Goal: Task Accomplishment & Management: Use online tool/utility

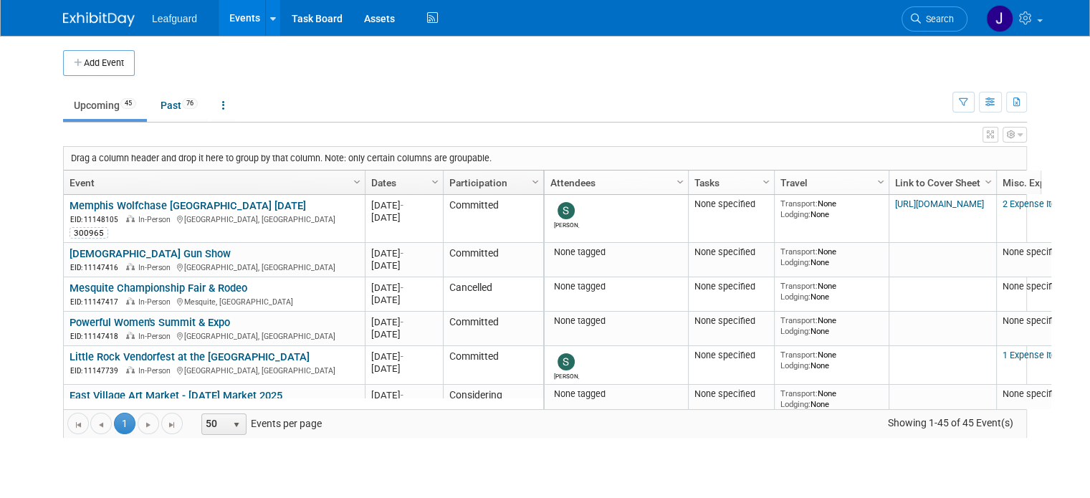
click at [472, 176] on link "Participation" at bounding box center [491, 183] width 85 height 24
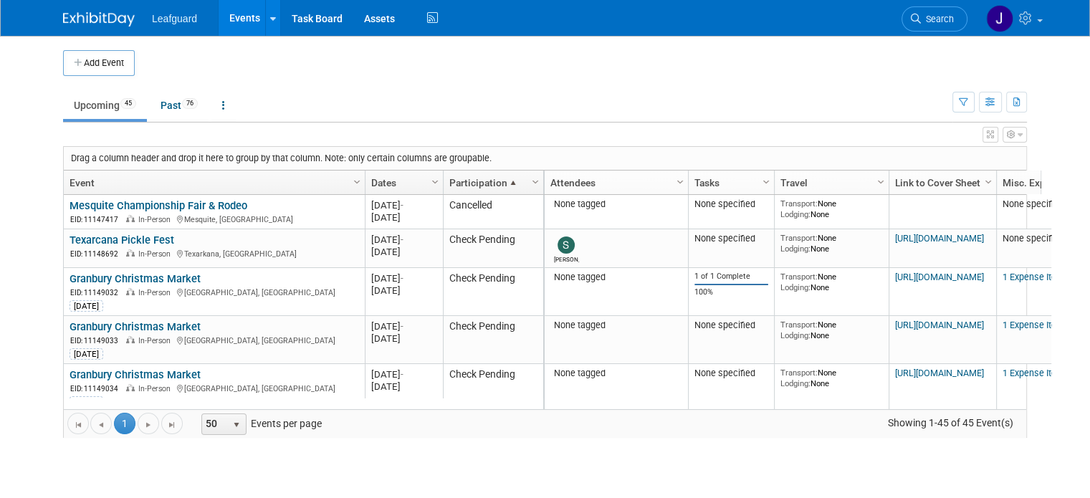
click at [507, 179] on span at bounding box center [512, 182] width 11 height 11
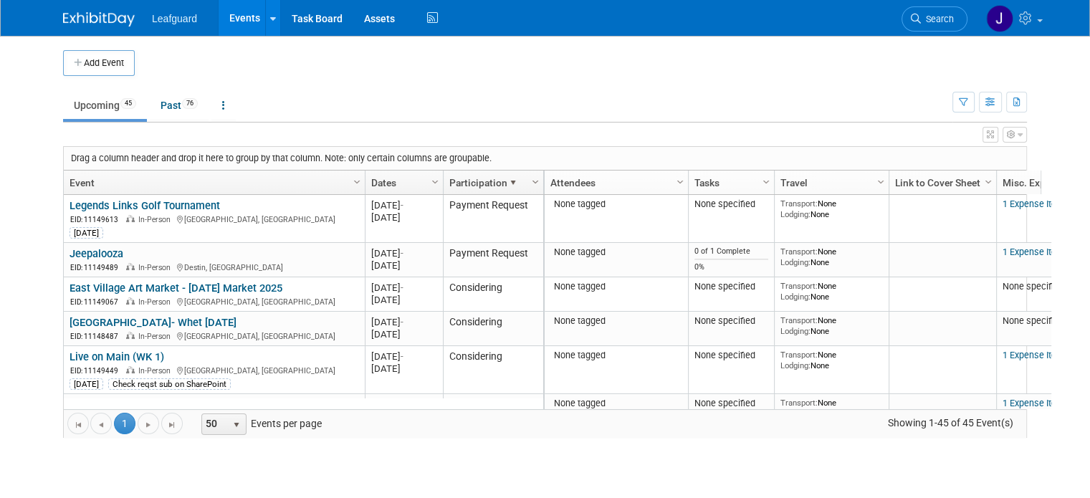
click at [530, 180] on span "Column Settings" at bounding box center [535, 181] width 11 height 11
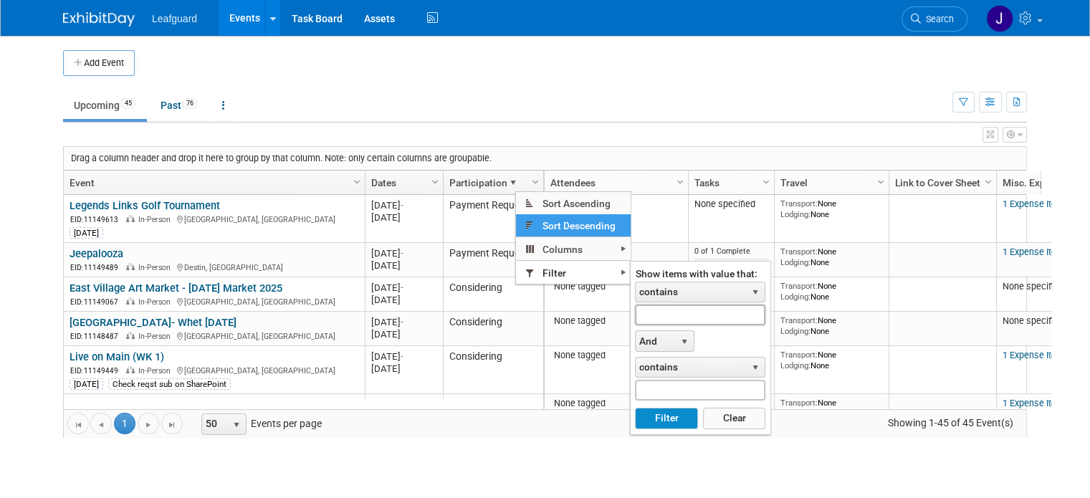
click at [676, 308] on input "text" at bounding box center [700, 315] width 130 height 21
click at [635, 408] on button "Filter" at bounding box center [666, 418] width 62 height 21
type input "Pending"
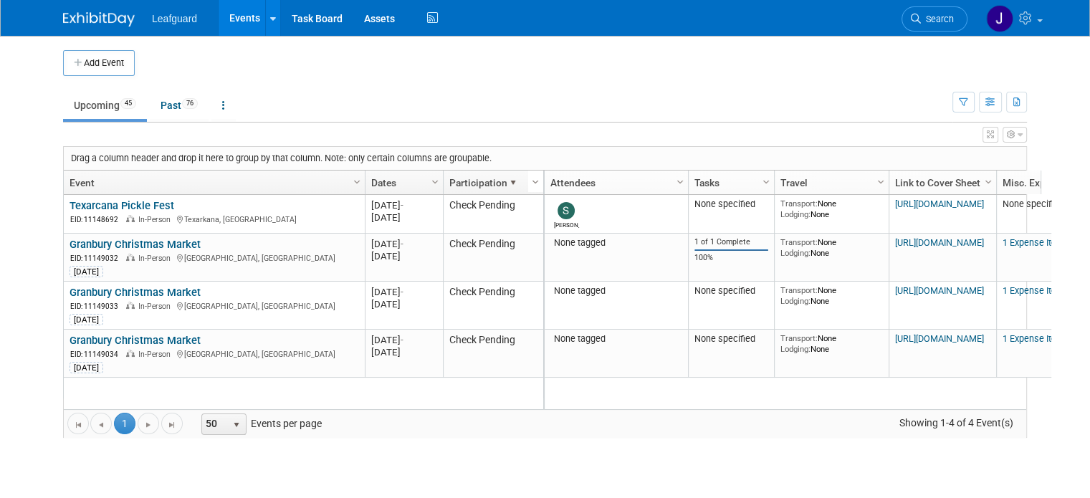
click at [530, 179] on span "Column Settings" at bounding box center [535, 181] width 11 height 11
click at [507, 177] on span at bounding box center [512, 182] width 11 height 11
click at [502, 180] on link "Participation" at bounding box center [491, 183] width 85 height 24
click at [507, 180] on span at bounding box center [512, 182] width 11 height 11
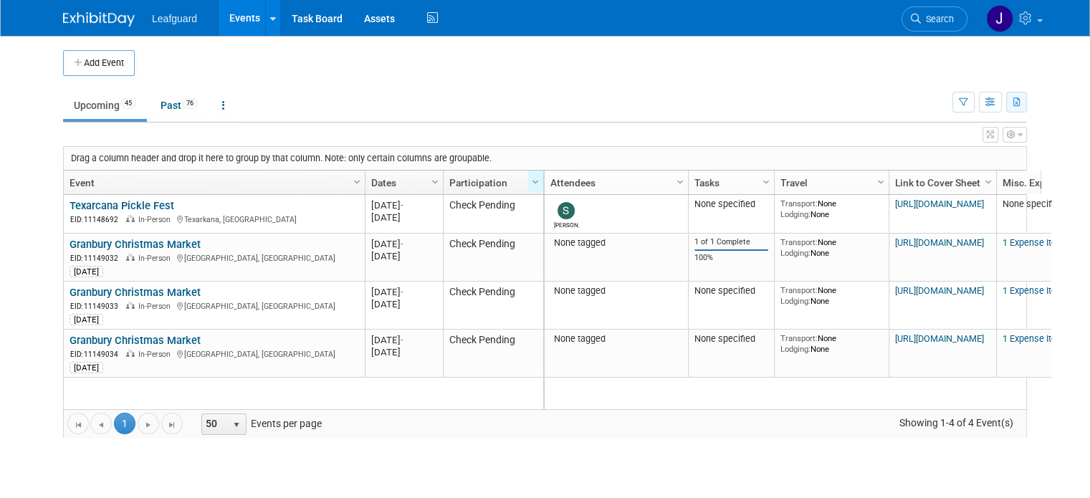
click at [1021, 102] on icon "button" at bounding box center [1017, 102] width 8 height 9
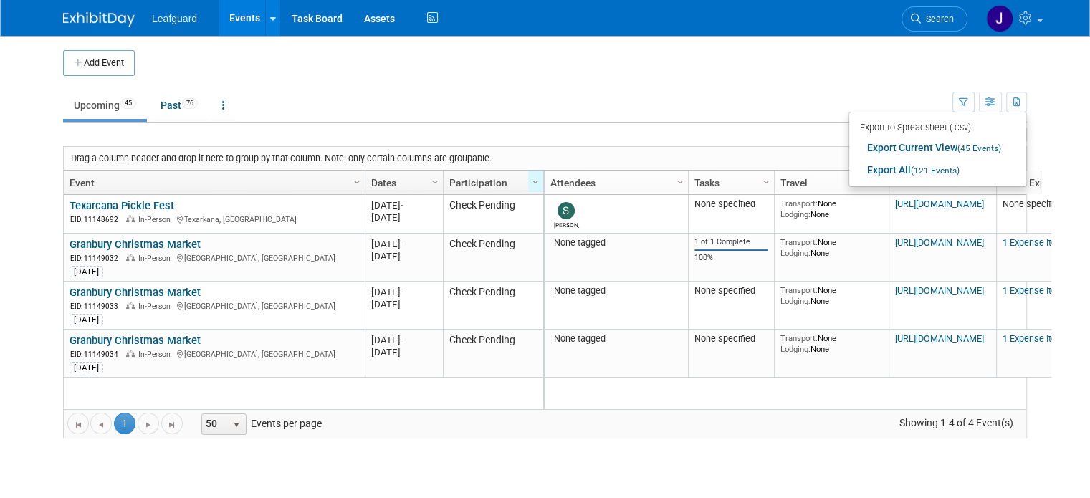
click at [617, 119] on ul "Upcoming 45 Past 76 All Events 121 Past and Upcoming Grouped Annually Events gr…" at bounding box center [507, 106] width 889 height 32
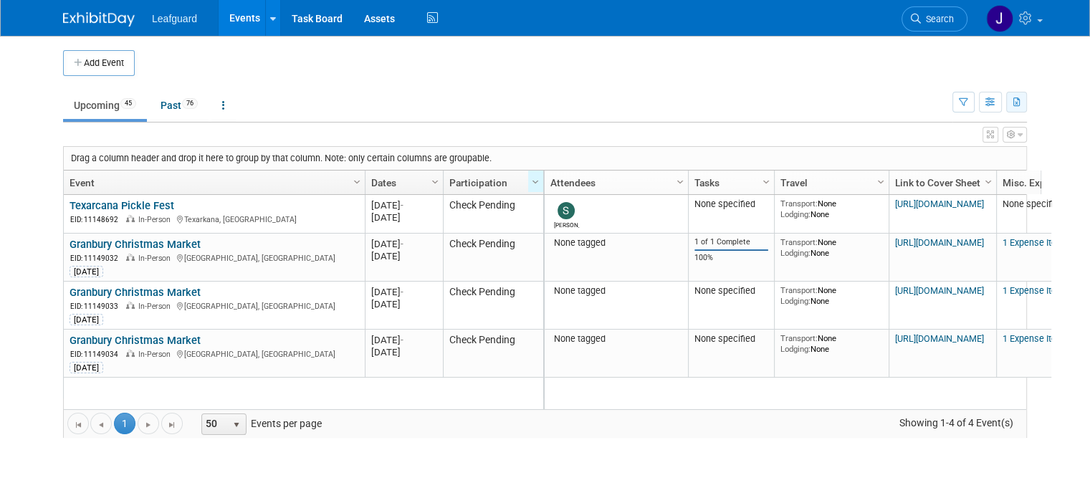
click at [1027, 100] on button "button" at bounding box center [1016, 102] width 21 height 21
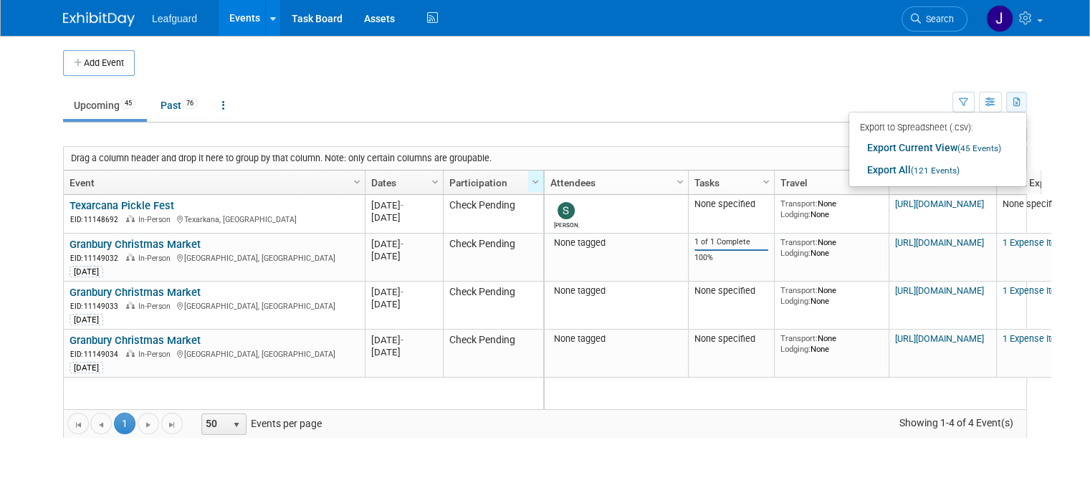
click at [1027, 100] on button "button" at bounding box center [1016, 102] width 21 height 21
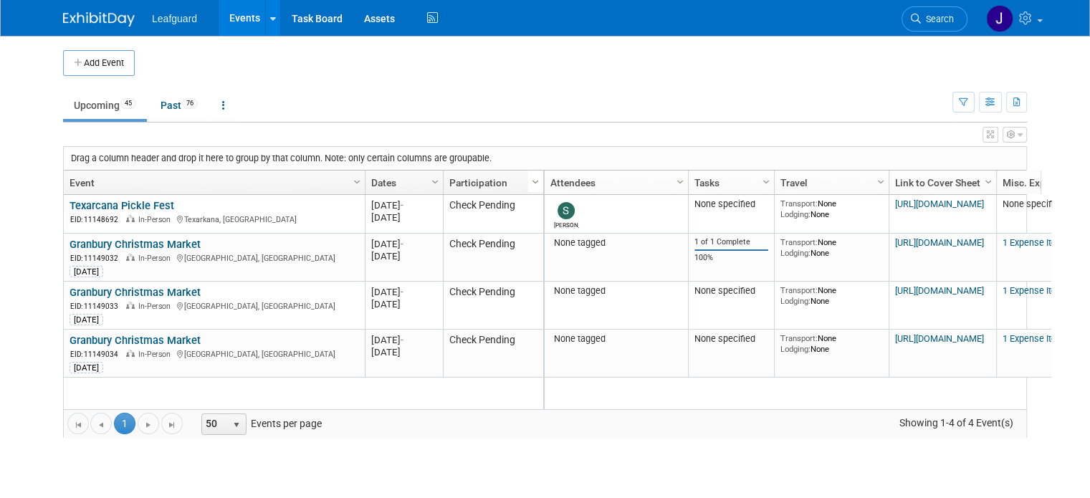
click at [530, 181] on span "Column Settings" at bounding box center [535, 181] width 11 height 11
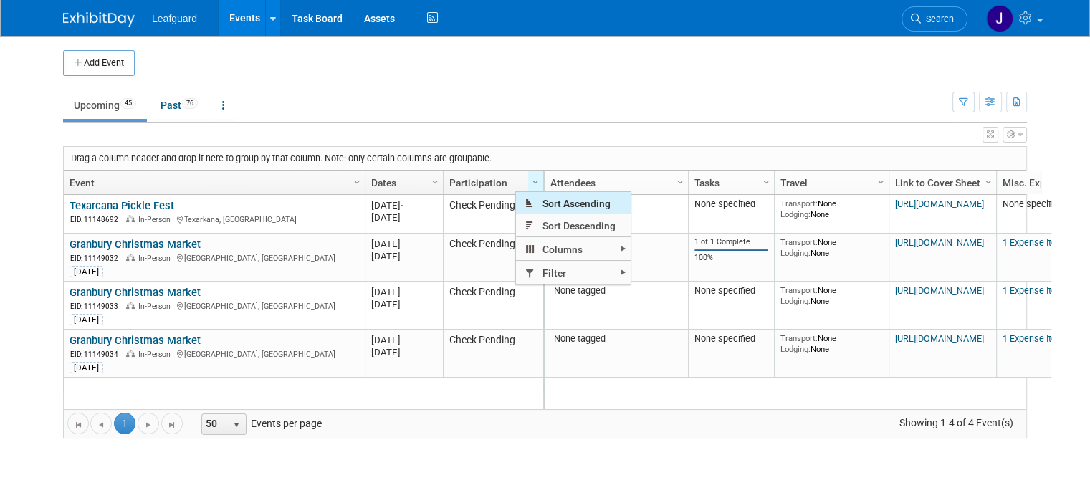
click at [542, 204] on span "Sort Ascending" at bounding box center [573, 203] width 115 height 22
click at [1038, 101] on div "Add Event New Event Duplicate Event Warning There is another event in your work…" at bounding box center [544, 251] width 985 height 431
click at [1027, 104] on button "button" at bounding box center [1016, 102] width 21 height 21
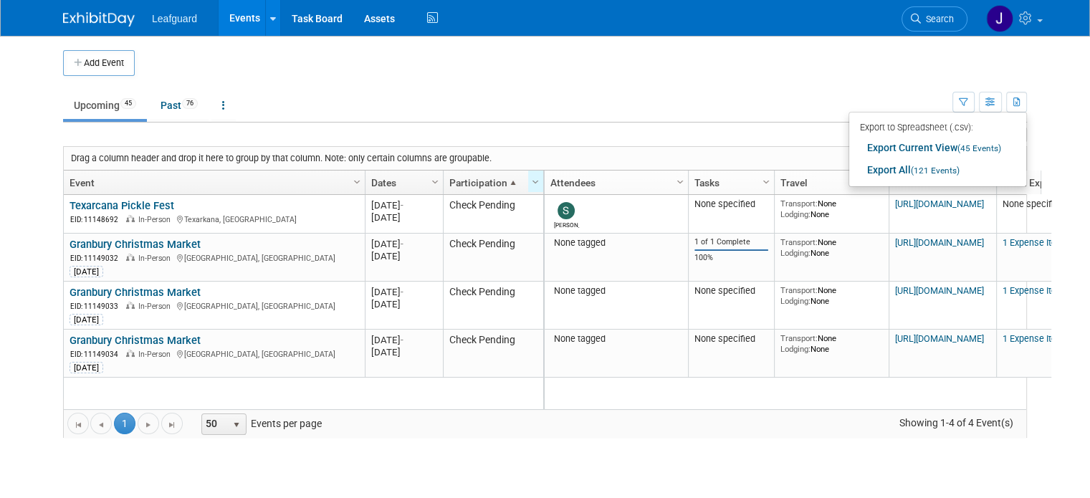
click at [671, 111] on ul "Upcoming 45 Past 76 All Events 121 Past and Upcoming Grouped Annually Events gr…" at bounding box center [507, 106] width 889 height 32
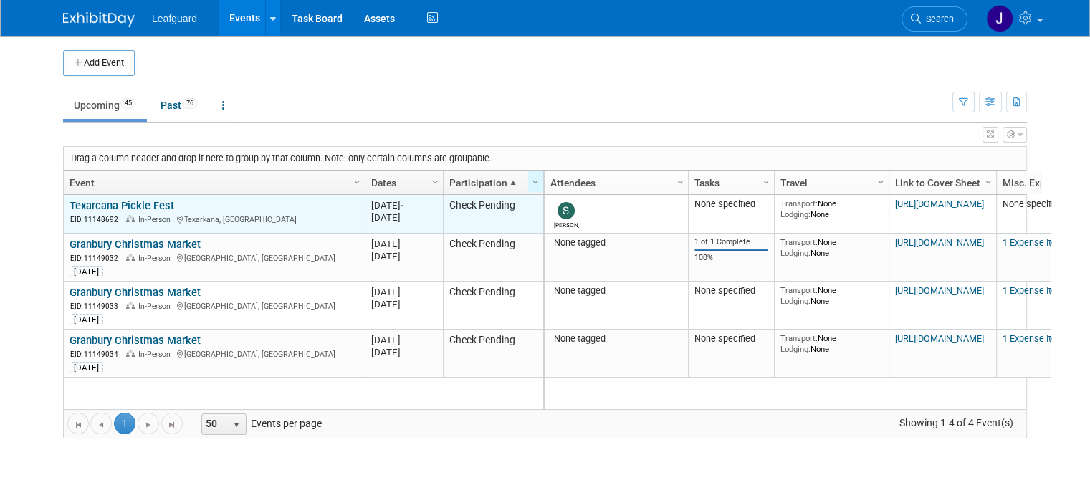
drag, startPoint x: 413, startPoint y: 183, endPoint x: 396, endPoint y: 221, distance: 41.4
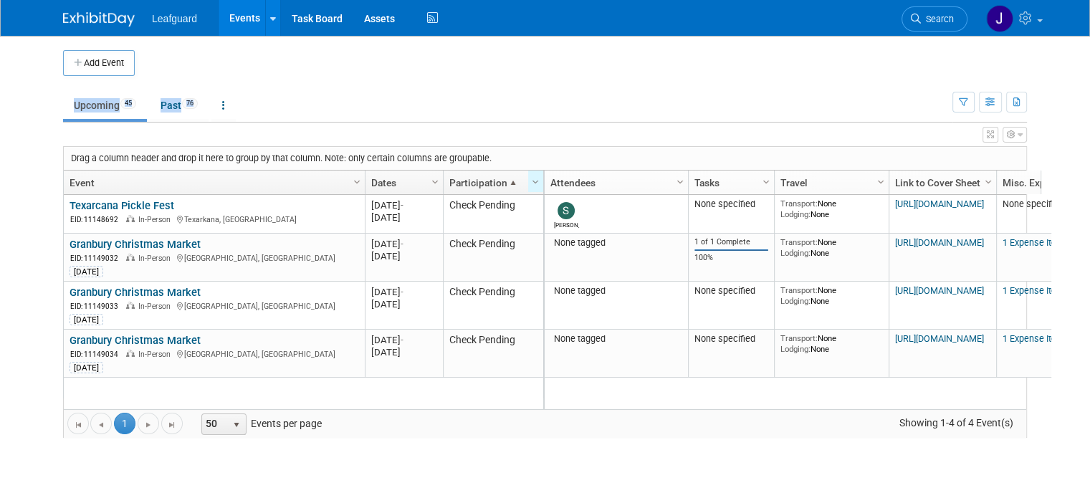
drag, startPoint x: 396, startPoint y: 221, endPoint x: 627, endPoint y: 77, distance: 271.6
click at [627, 77] on div "Add Event New Event Duplicate Event Warning There is another event in your work…" at bounding box center [544, 251] width 985 height 431
